Goal: Transaction & Acquisition: Purchase product/service

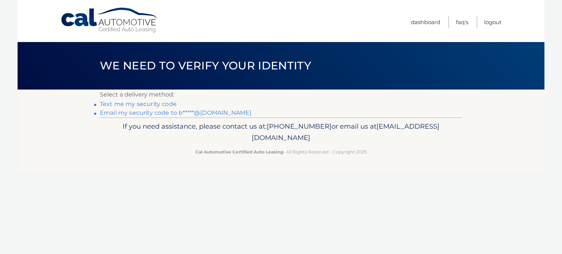
click at [164, 115] on link "Email my security code to b*****@aol.com" at bounding box center [175, 112] width 151 height 7
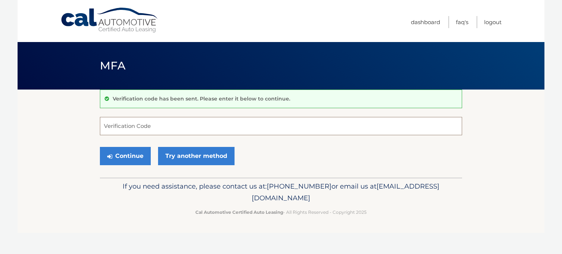
click at [174, 126] on input "Verification Code" at bounding box center [281, 126] width 362 height 18
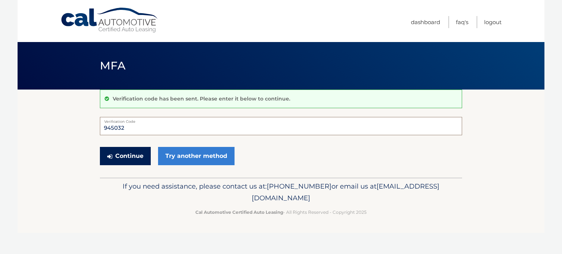
type input "945032"
click at [128, 159] on button "Continue" at bounding box center [125, 156] width 51 height 18
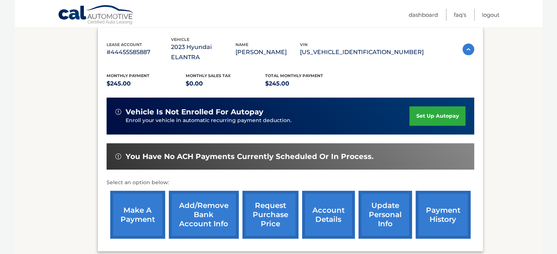
scroll to position [128, 0]
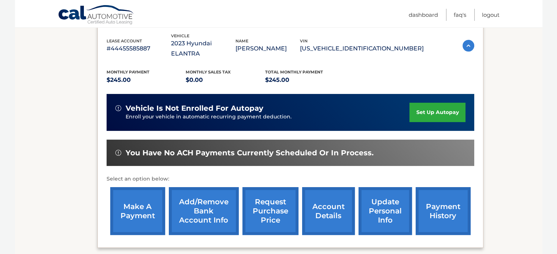
click at [137, 199] on link "make a payment" at bounding box center [137, 211] width 55 height 48
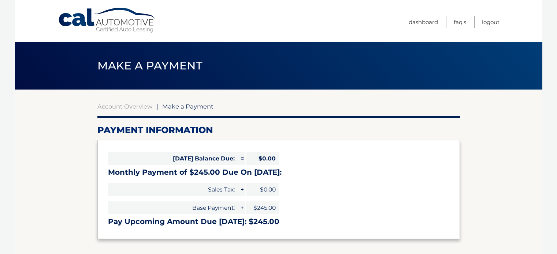
select select "NThiOTk0ZGItYWFmYi00YjdhLWI5OWEtYzQzNTAxY2JlMTc5"
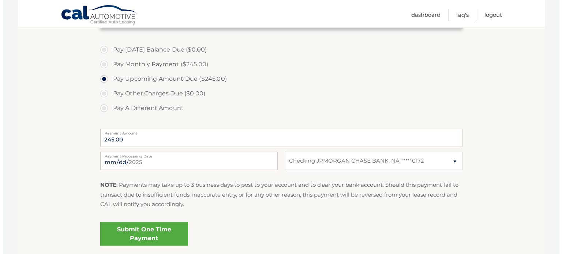
scroll to position [220, 0]
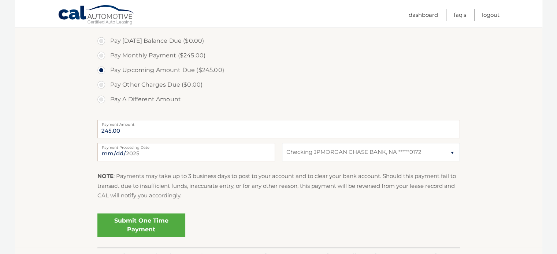
click at [138, 228] on link "Submit One Time Payment" at bounding box center [141, 225] width 88 height 23
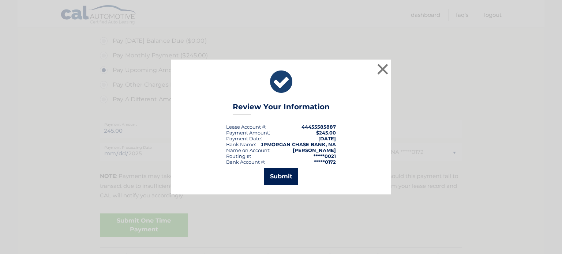
click at [272, 180] on button "Submit" at bounding box center [281, 177] width 34 height 18
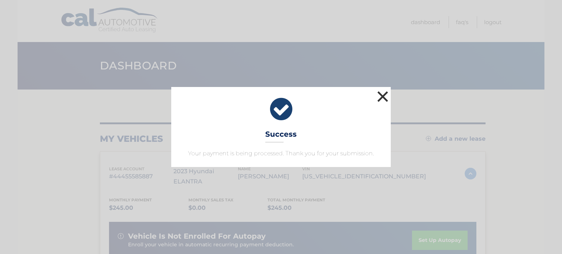
click at [382, 97] on button "×" at bounding box center [382, 96] width 15 height 15
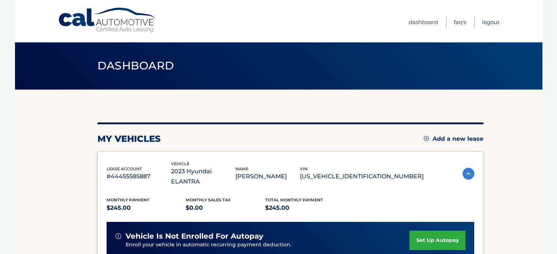
click at [486, 23] on link "Logout" at bounding box center [491, 22] width 18 height 12
